Goal: Find contact information: Find contact information

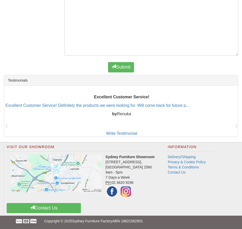
scroll to position [341, 0]
click at [177, 174] on link "Contact Us" at bounding box center [177, 172] width 18 height 4
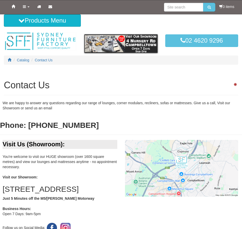
scroll to position [341, 0]
